Goal: Find specific page/section: Find specific page/section

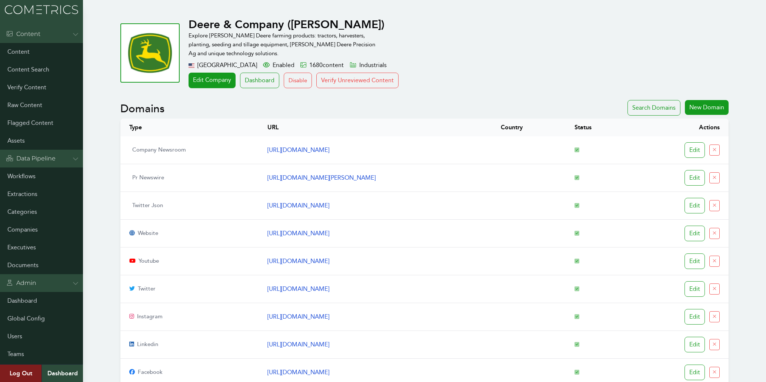
scroll to position [596, 0]
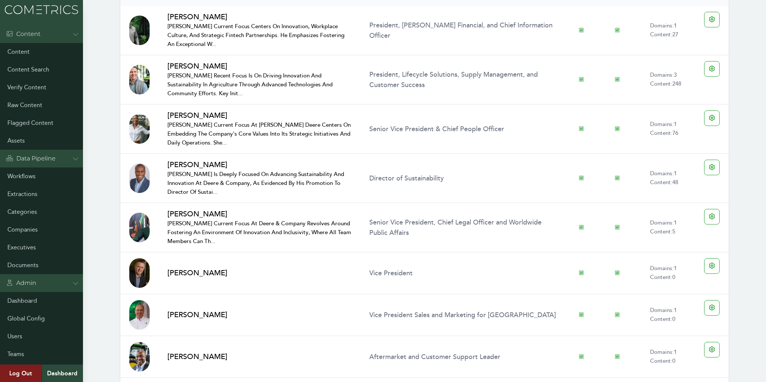
scroll to position [520, 0]
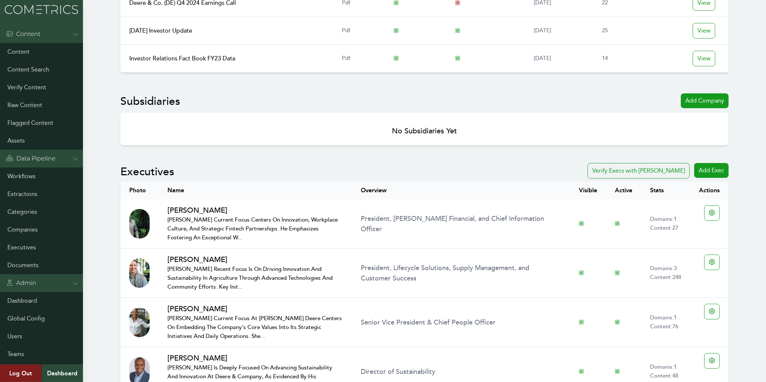
scroll to position [565, 0]
